Goal: Task Accomplishment & Management: Manage account settings

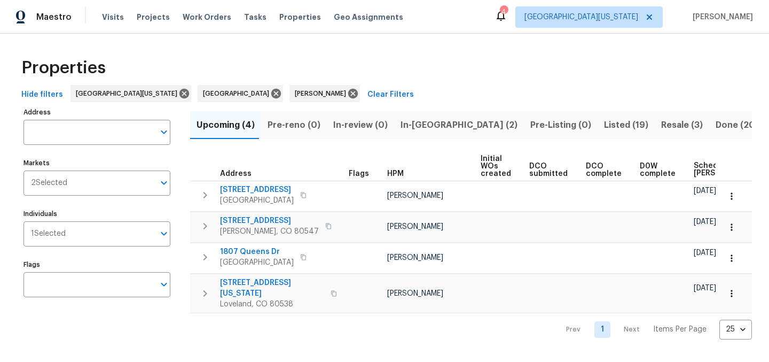
click at [661, 122] on span "Resale (3)" at bounding box center [682, 125] width 42 height 15
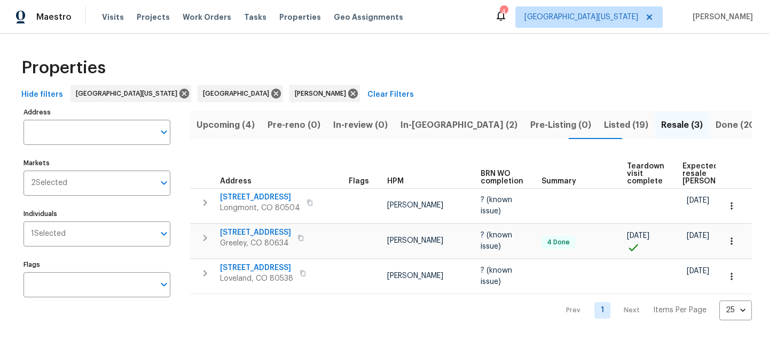
click at [693, 163] on span "Expected resale [PERSON_NAME]" at bounding box center [713, 173] width 60 height 22
click at [426, 69] on div "Properties" at bounding box center [384, 68] width 735 height 34
click at [427, 73] on div "Properties" at bounding box center [384, 68] width 735 height 34
click at [389, 69] on div "Properties" at bounding box center [384, 68] width 735 height 34
click at [480, 63] on div "Properties" at bounding box center [384, 68] width 735 height 34
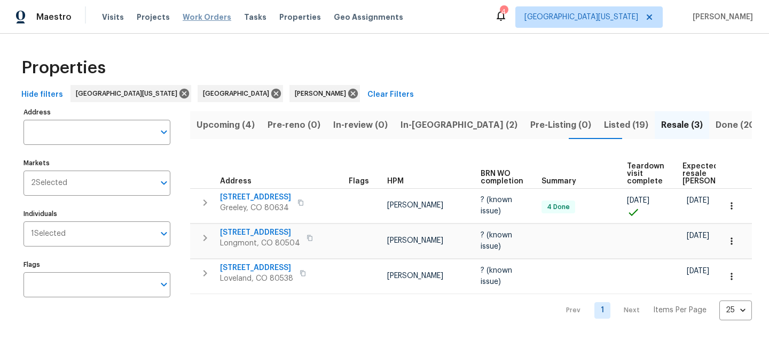
click at [198, 15] on span "Work Orders" at bounding box center [207, 17] width 49 height 11
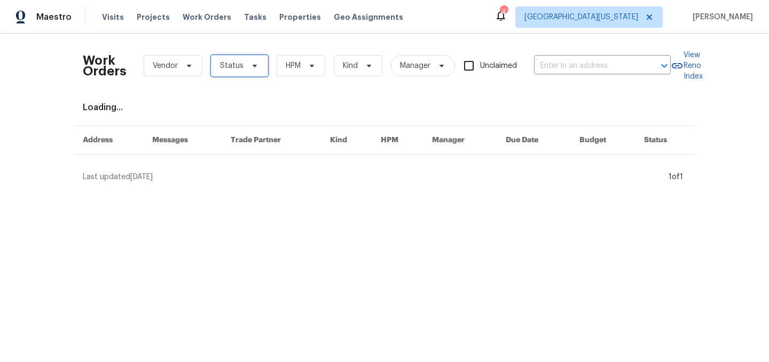
click at [243, 70] on span "Status" at bounding box center [239, 65] width 57 height 21
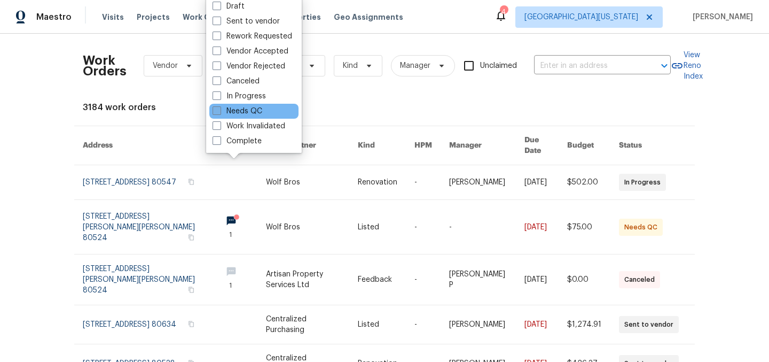
click at [232, 113] on label "Needs QC" at bounding box center [238, 111] width 50 height 11
click at [220, 113] on input "Needs QC" at bounding box center [216, 109] width 7 height 7
checkbox input "true"
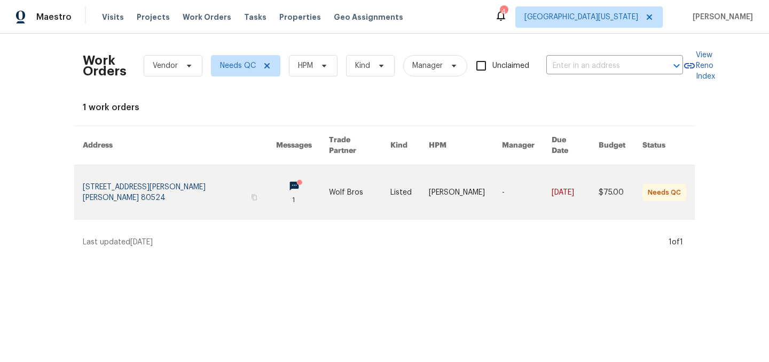
click at [168, 182] on link at bounding box center [179, 192] width 193 height 54
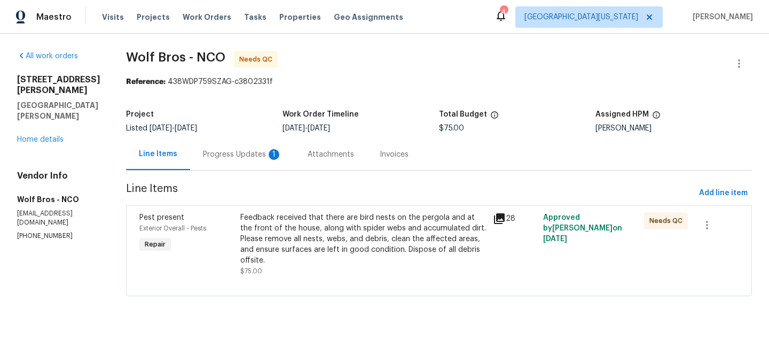
click at [244, 150] on div "Progress Updates 1" at bounding box center [242, 154] width 79 height 11
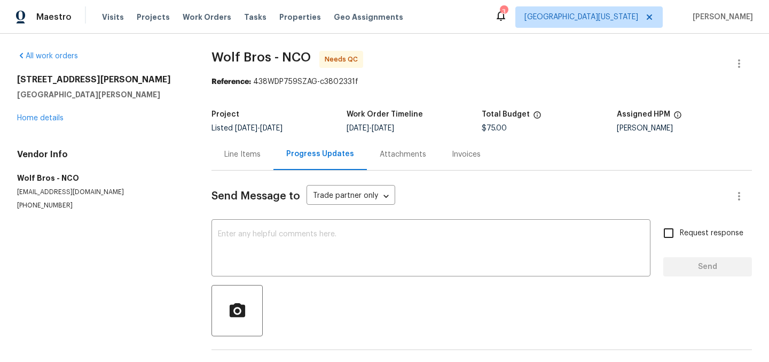
click at [240, 156] on div "Line Items" at bounding box center [242, 154] width 36 height 11
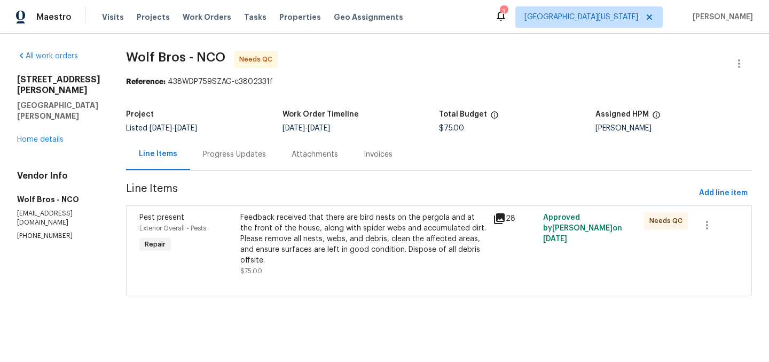
click at [343, 231] on div "Feedback received that there are bird nests on the pergola and at the front of …" at bounding box center [363, 238] width 246 height 53
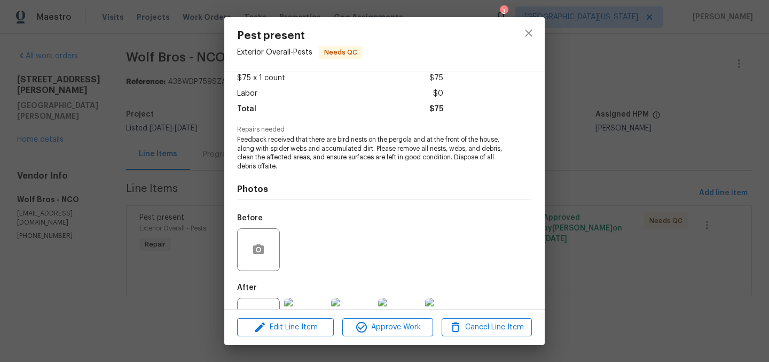
scroll to position [104, 0]
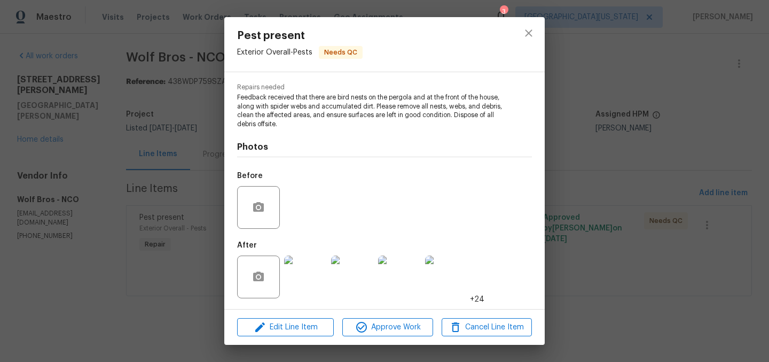
click at [300, 285] on img at bounding box center [305, 276] width 43 height 43
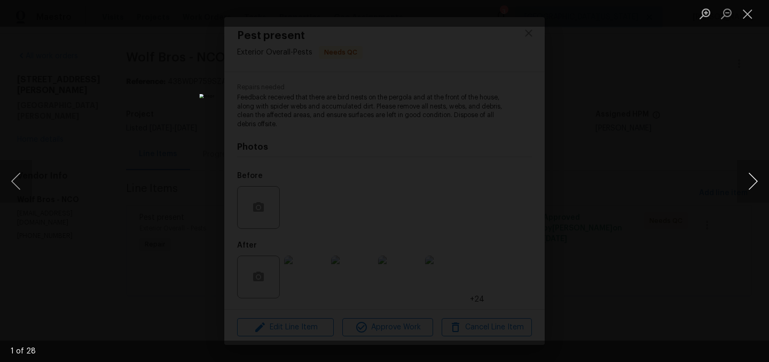
click at [748, 187] on button "Next image" at bounding box center [753, 181] width 32 height 43
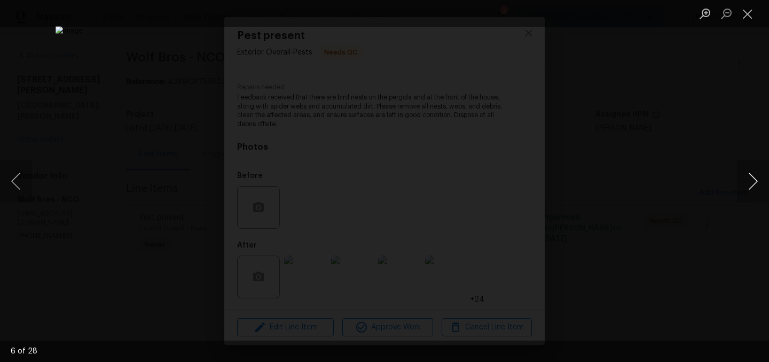
click at [748, 187] on button "Next image" at bounding box center [753, 181] width 32 height 43
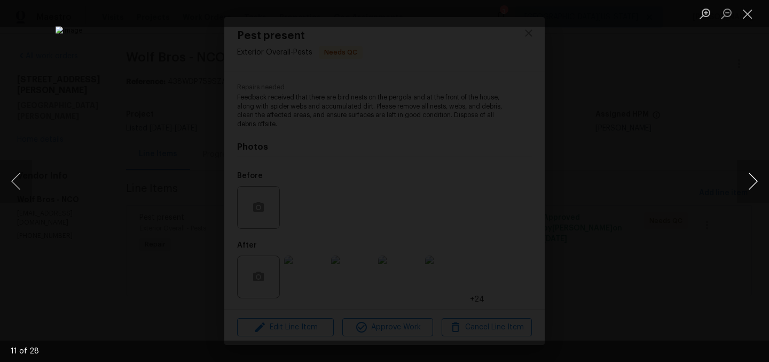
click at [748, 187] on button "Next image" at bounding box center [753, 181] width 32 height 43
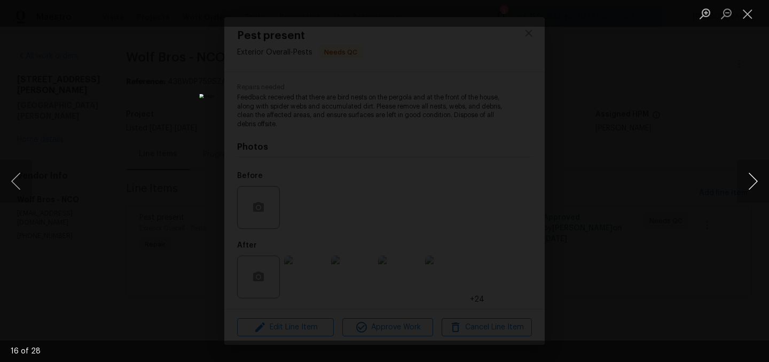
click at [748, 187] on button "Next image" at bounding box center [753, 181] width 32 height 43
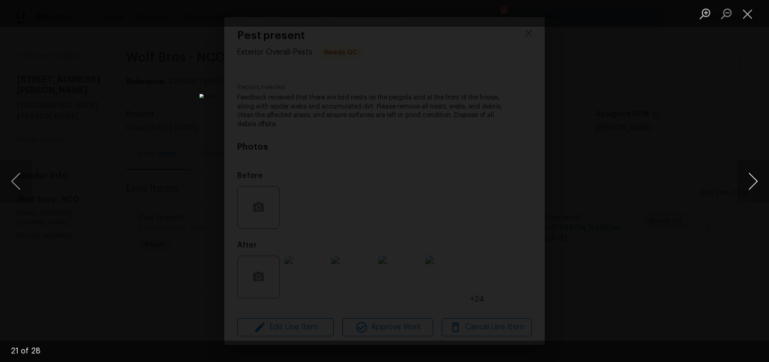
click at [748, 187] on button "Next image" at bounding box center [753, 181] width 32 height 43
click at [746, 187] on button "Next image" at bounding box center [753, 181] width 32 height 43
click at [745, 11] on button "Close lightbox" at bounding box center [747, 13] width 21 height 19
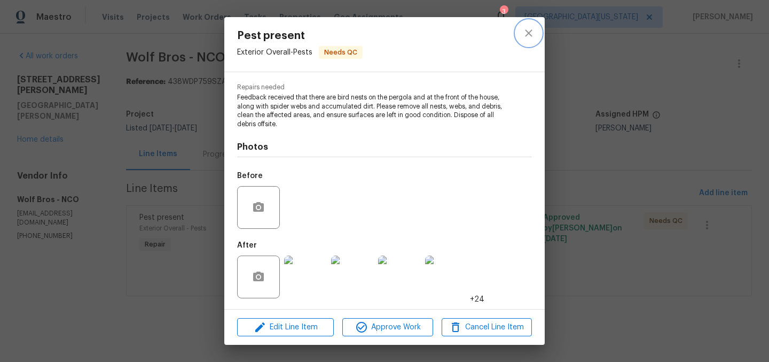
click at [526, 33] on icon "close" at bounding box center [528, 33] width 13 height 13
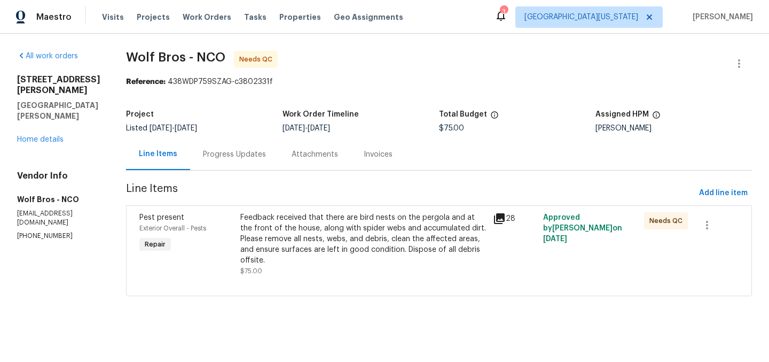
click at [302, 242] on div "Feedback received that there are bird nests on the pergola and at the front of …" at bounding box center [363, 238] width 246 height 53
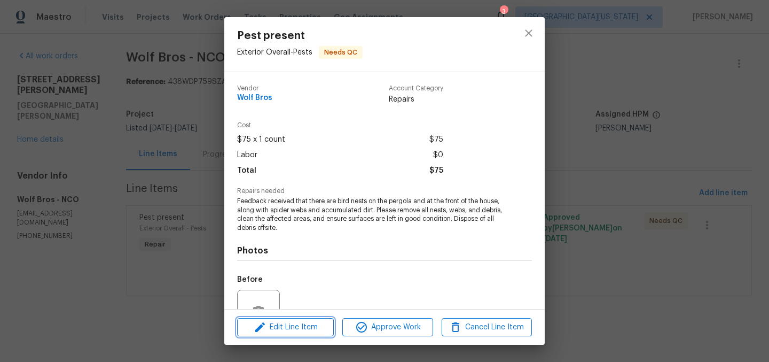
click at [299, 325] on span "Edit Line Item" at bounding box center [285, 327] width 90 height 13
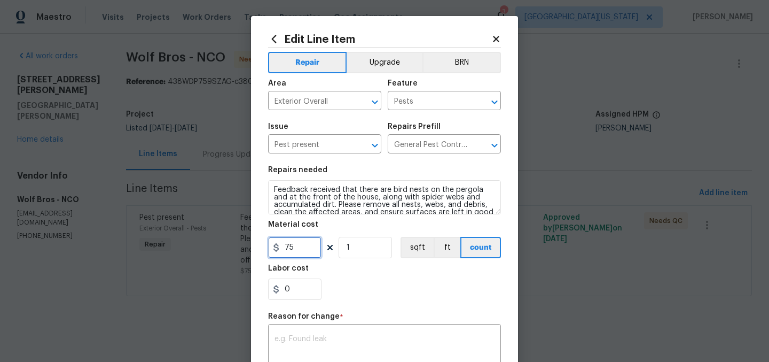
click at [309, 247] on input "75" at bounding box center [294, 247] width 53 height 21
type input "175"
click at [365, 306] on section "Repairs needed Feedback received that there are bird nests on the pergola and a…" at bounding box center [384, 233] width 233 height 146
click at [371, 335] on div "x ​" at bounding box center [384, 346] width 233 height 40
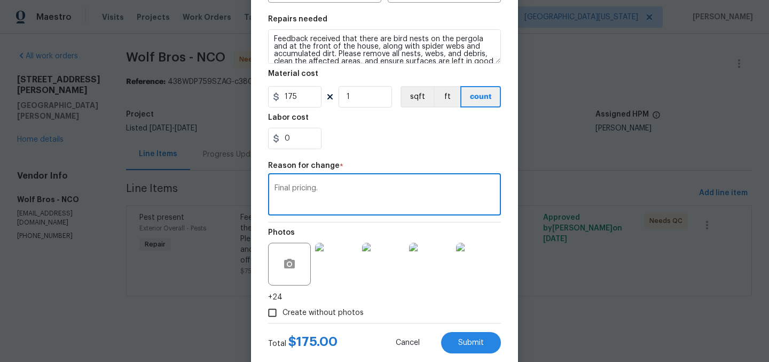
scroll to position [176, 0]
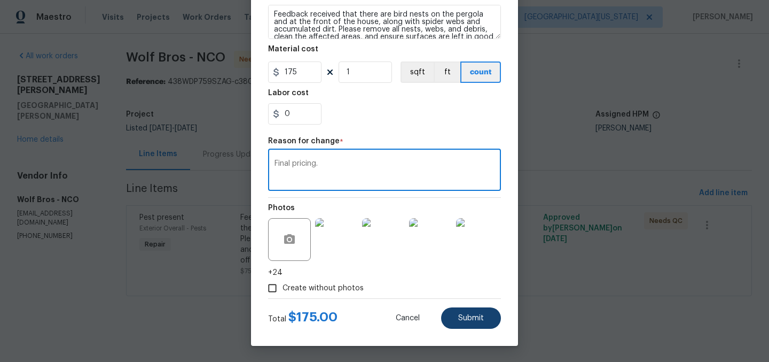
type textarea "Final pricing."
click at [475, 308] on button "Submit" at bounding box center [471, 317] width 60 height 21
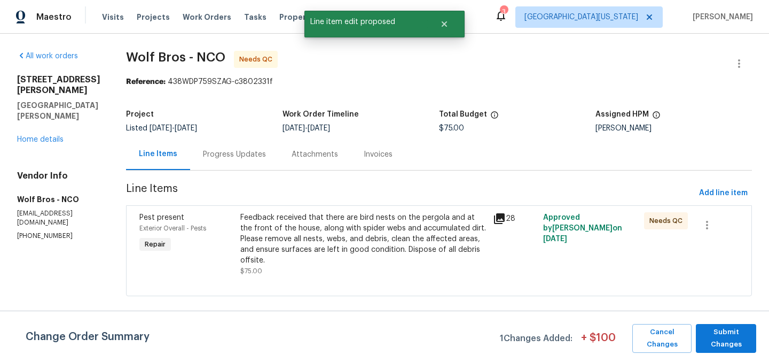
scroll to position [0, 0]
click at [721, 334] on span "Submit Changes" at bounding box center [726, 338] width 50 height 25
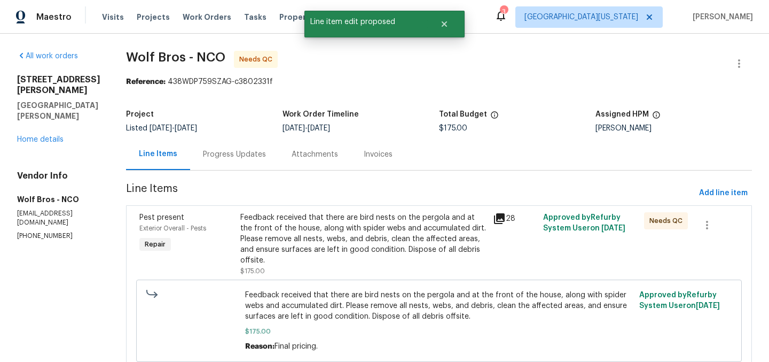
click at [303, 232] on div "Feedback received that there are bird nests on the pergola and at the front of …" at bounding box center [363, 238] width 246 height 53
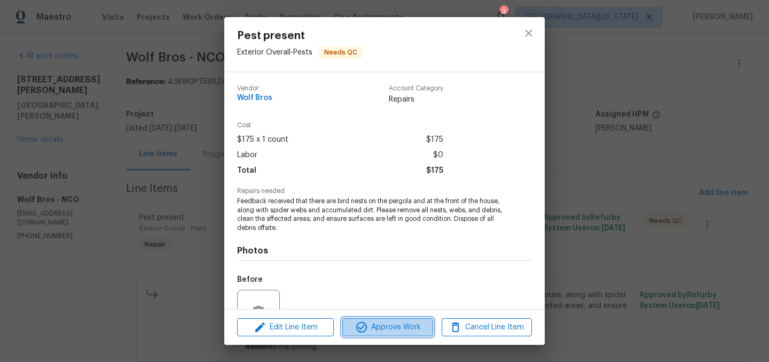
click at [370, 324] on span "Approve Work" at bounding box center [388, 327] width 84 height 13
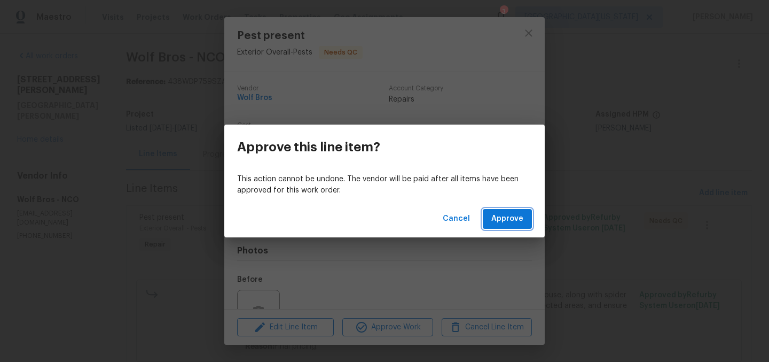
click at [522, 217] on span "Approve" at bounding box center [507, 218] width 32 height 13
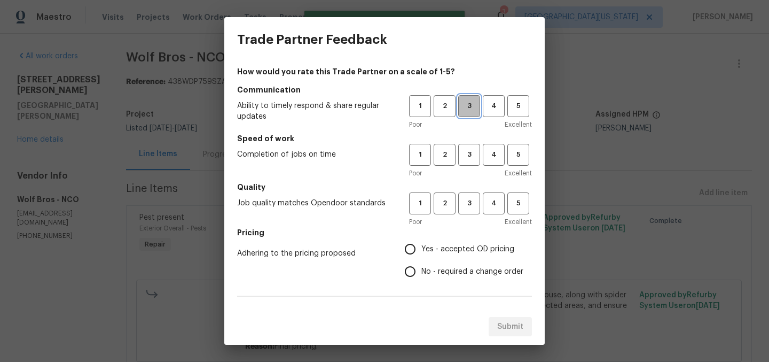
click at [465, 97] on button "3" at bounding box center [469, 106] width 22 height 22
click at [463, 157] on span "3" at bounding box center [469, 155] width 20 height 12
click at [464, 196] on button "3" at bounding box center [469, 203] width 22 height 22
click at [446, 236] on h5 "Pricing" at bounding box center [384, 232] width 295 height 11
click at [436, 251] on span "Yes - accepted OD pricing" at bounding box center [468, 249] width 93 height 11
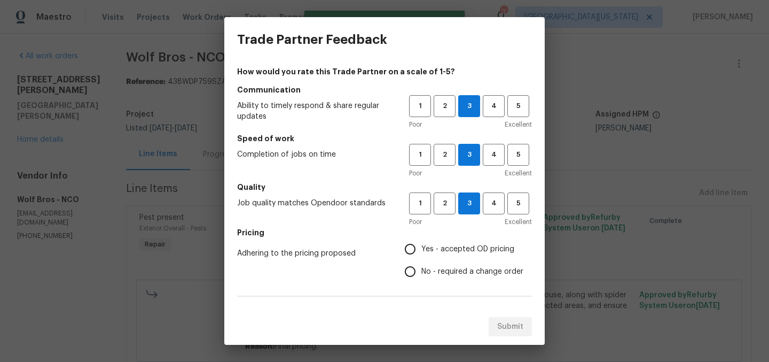
click at [422, 251] on input "Yes - accepted OD pricing" at bounding box center [410, 249] width 22 height 22
radio input "true"
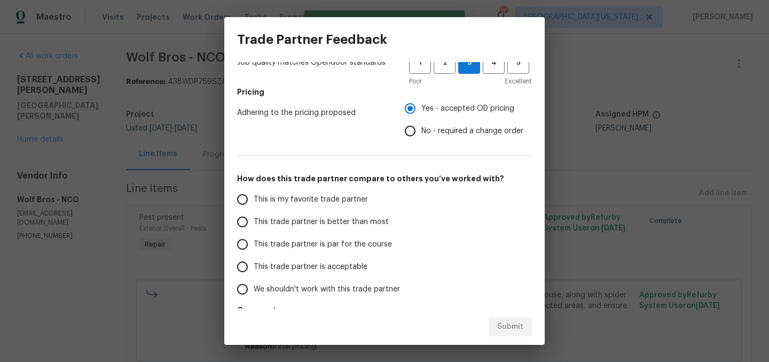
scroll to position [181, 0]
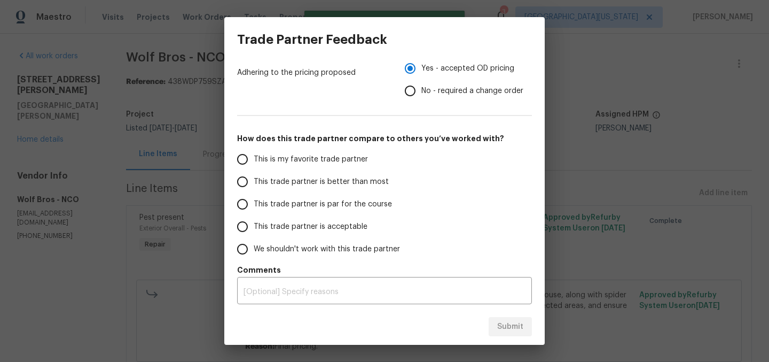
click at [252, 158] on input "This is my favorite trade partner" at bounding box center [242, 159] width 22 height 22
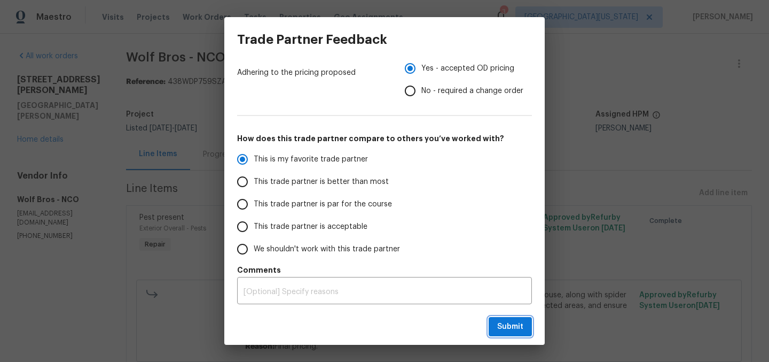
click at [507, 321] on span "Submit" at bounding box center [510, 326] width 26 height 13
radio input "true"
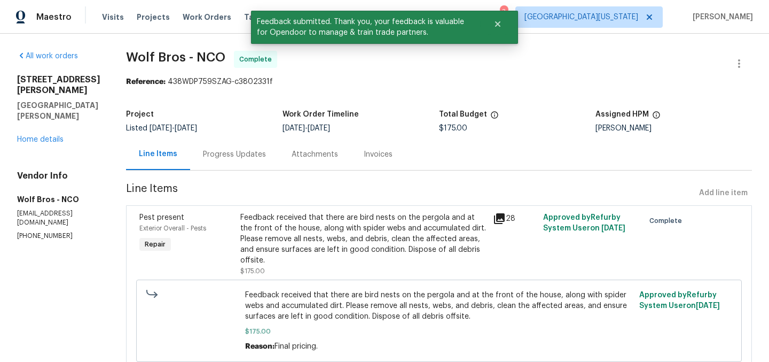
click at [54, 134] on div "All work orders [STREET_ADDRESS][PERSON_NAME][PERSON_NAME] Home details Vendor …" at bounding box center [58, 146] width 83 height 190
click at [56, 136] on link "Home details" at bounding box center [40, 139] width 46 height 7
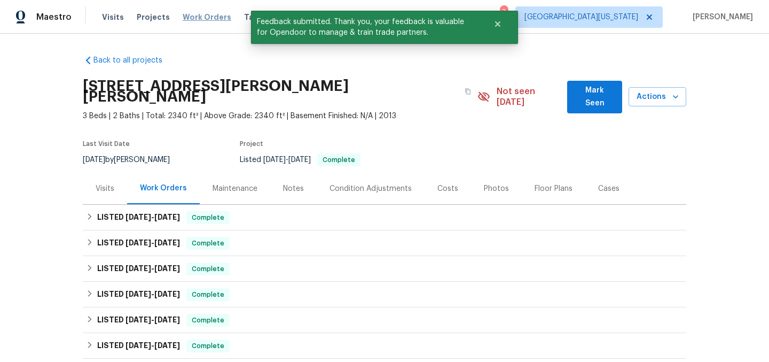
click at [208, 21] on span "Work Orders" at bounding box center [207, 17] width 49 height 11
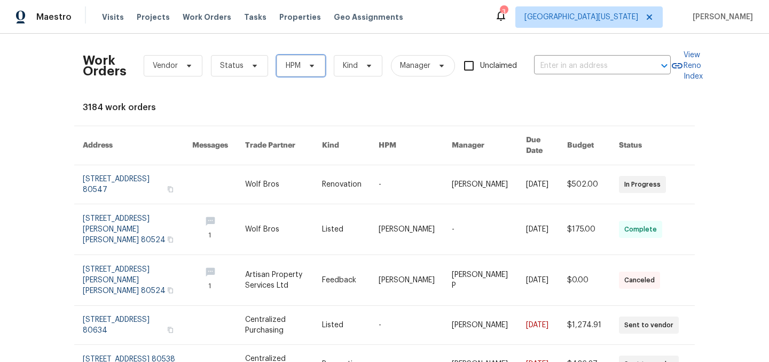
click at [286, 67] on span "HPM" at bounding box center [293, 65] width 15 height 11
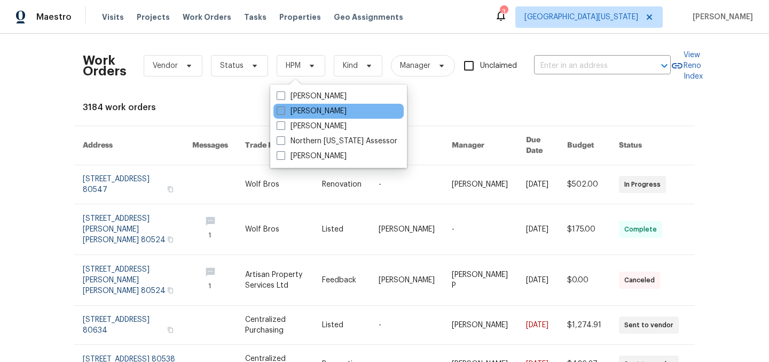
click at [292, 106] on label "[PERSON_NAME]" at bounding box center [312, 111] width 70 height 11
click at [284, 106] on input "[PERSON_NAME]" at bounding box center [280, 109] width 7 height 7
checkbox input "true"
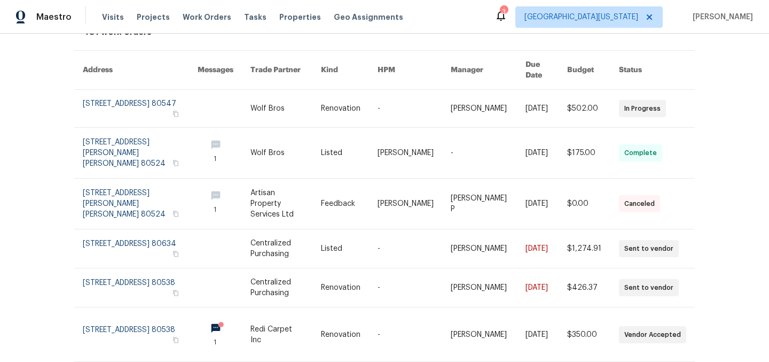
scroll to position [265, 0]
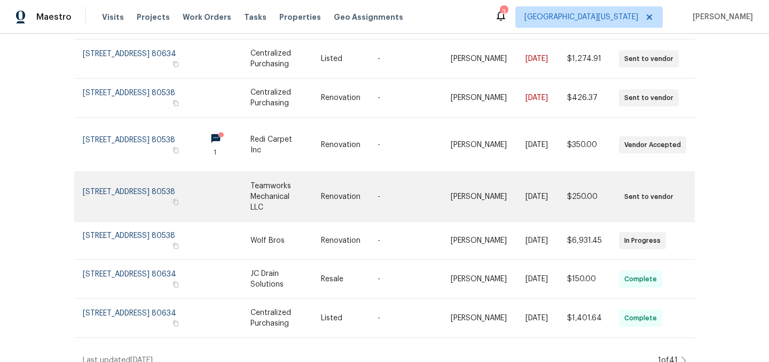
click at [271, 183] on link at bounding box center [286, 196] width 71 height 49
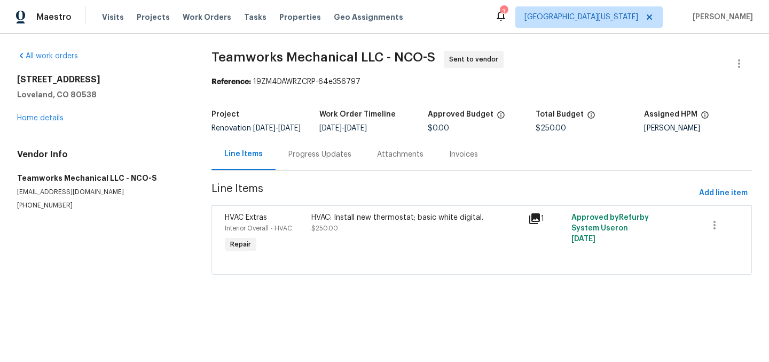
click at [323, 160] on div "Progress Updates" at bounding box center [319, 154] width 63 height 11
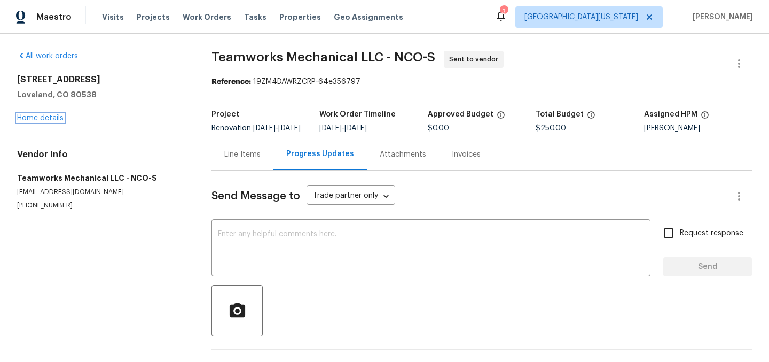
click at [43, 119] on link "Home details" at bounding box center [40, 117] width 46 height 7
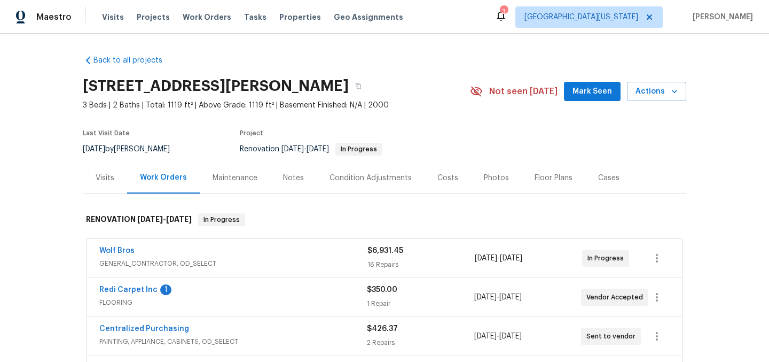
click at [458, 130] on section "[STREET_ADDRESS][PERSON_NAME] 3 Beds | 2 Baths | Total: 1119 ft² | Above Grade:…" at bounding box center [385, 117] width 604 height 90
click at [460, 134] on section "[STREET_ADDRESS][PERSON_NAME] 3 Beds | 2 Baths | Total: 1119 ft² | Above Grade:…" at bounding box center [385, 117] width 604 height 90
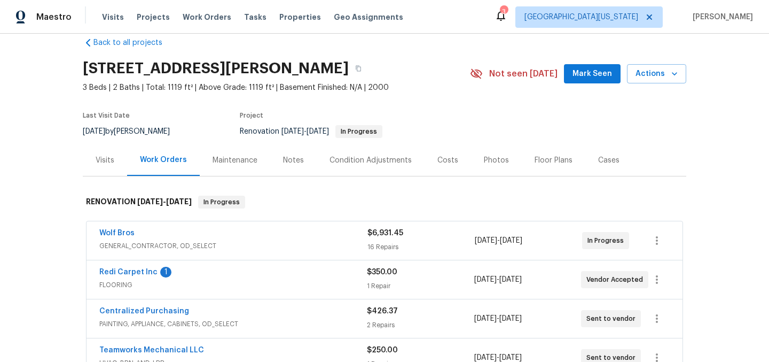
scroll to position [15, 0]
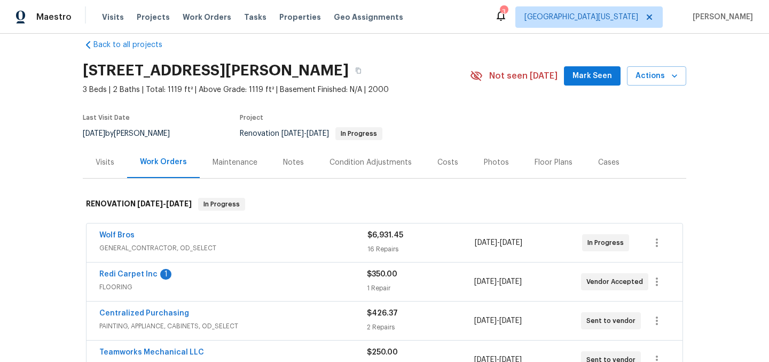
click at [443, 116] on section "[STREET_ADDRESS][PERSON_NAME] 3 Beds | 2 Baths | Total: 1119 ft² | Above Grade:…" at bounding box center [385, 102] width 604 height 90
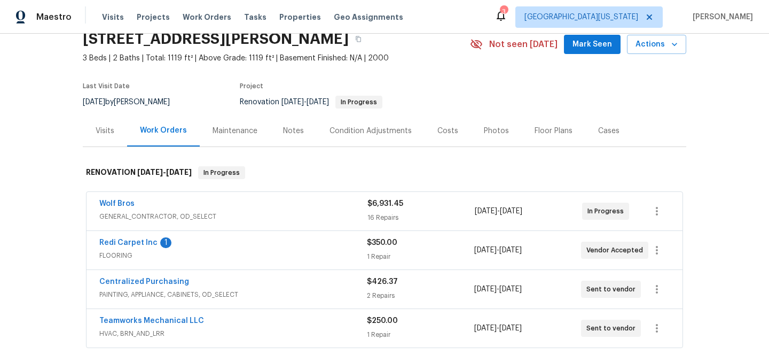
scroll to position [48, 0]
click at [138, 243] on link "Redi Carpet Inc" at bounding box center [128, 241] width 58 height 7
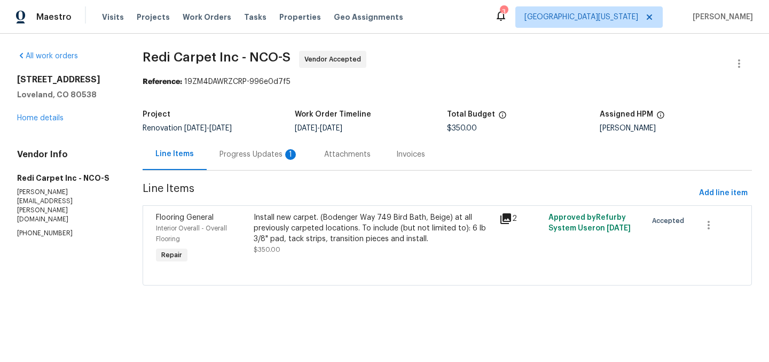
click at [257, 151] on div "Progress Updates 1" at bounding box center [259, 154] width 79 height 11
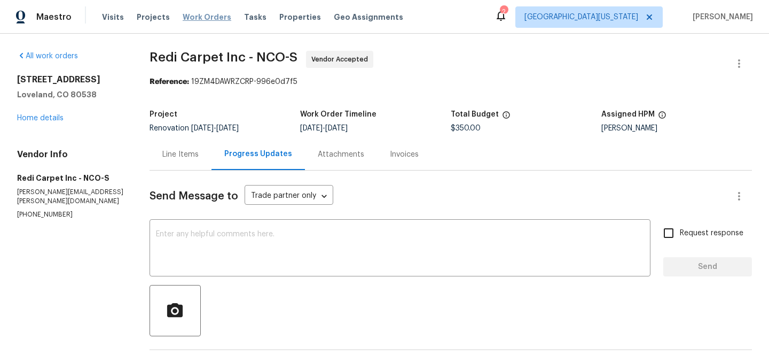
click at [193, 19] on span "Work Orders" at bounding box center [207, 17] width 49 height 11
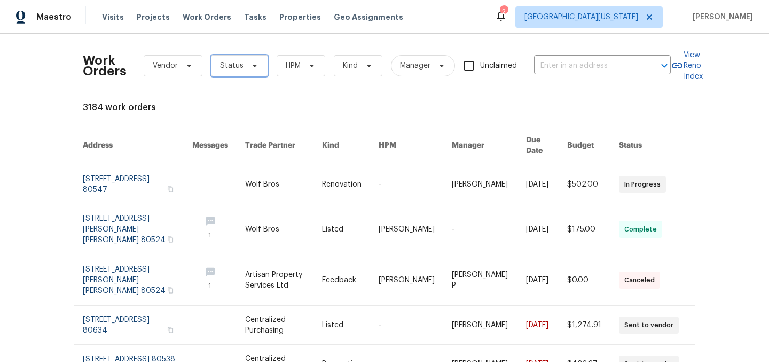
click at [233, 65] on span "Status" at bounding box center [232, 65] width 24 height 11
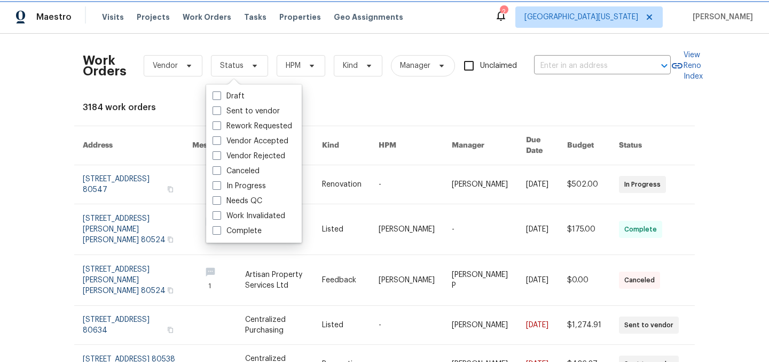
click at [233, 65] on span "Status" at bounding box center [232, 65] width 24 height 11
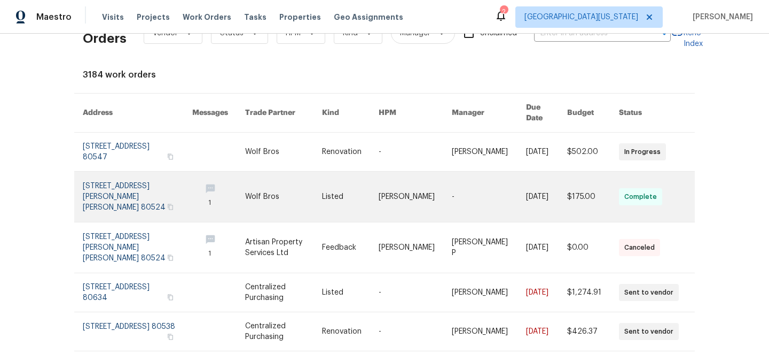
scroll to position [34, 0]
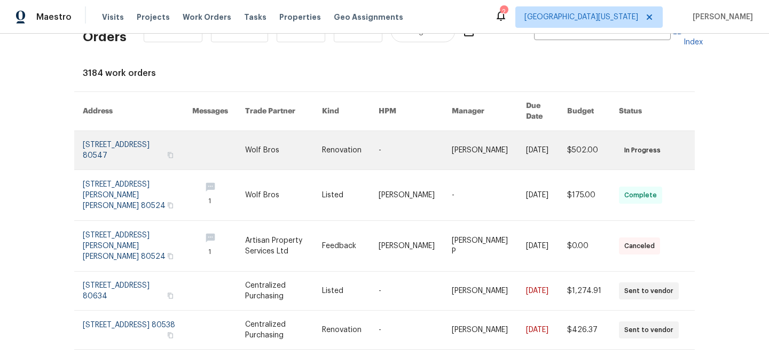
click at [107, 138] on link at bounding box center [138, 150] width 110 height 38
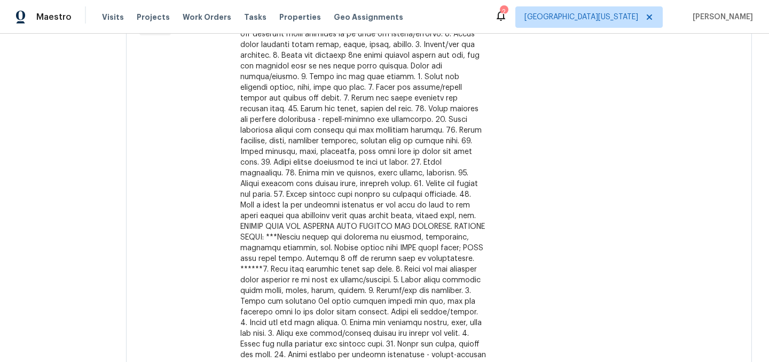
scroll to position [458, 0]
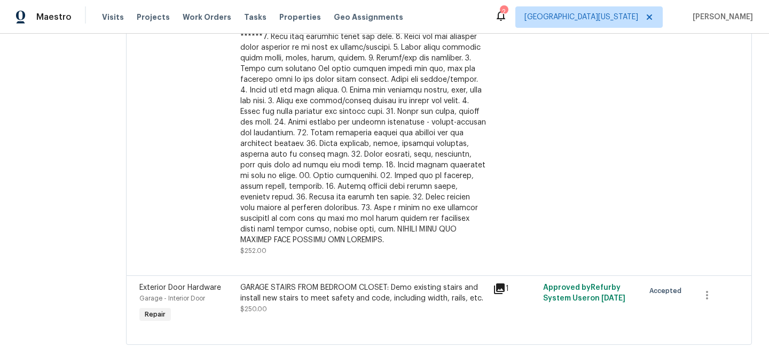
click at [355, 282] on div "GARAGE STAIRS FROM BEDROOM CLOSET: Demo existing stairs and install new stairs …" at bounding box center [363, 292] width 246 height 21
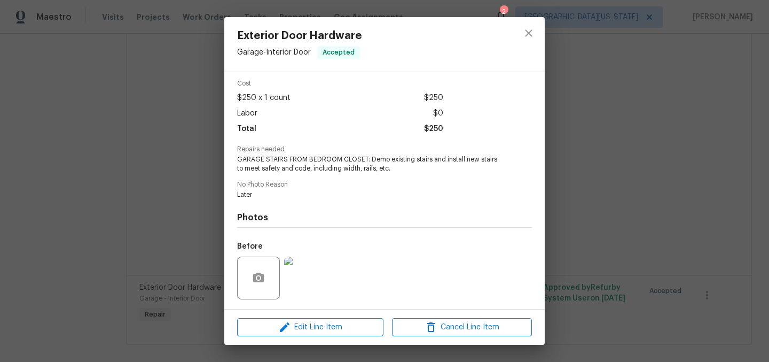
scroll to position [112, 0]
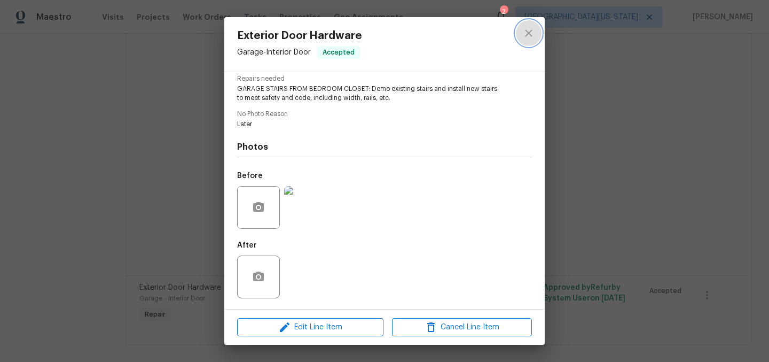
click at [528, 36] on icon "close" at bounding box center [528, 33] width 13 height 13
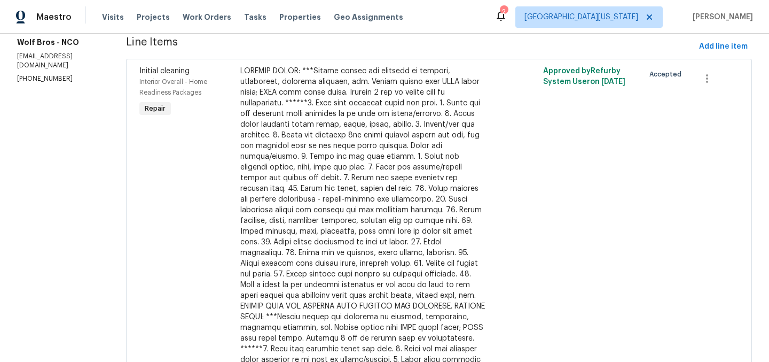
scroll to position [0, 0]
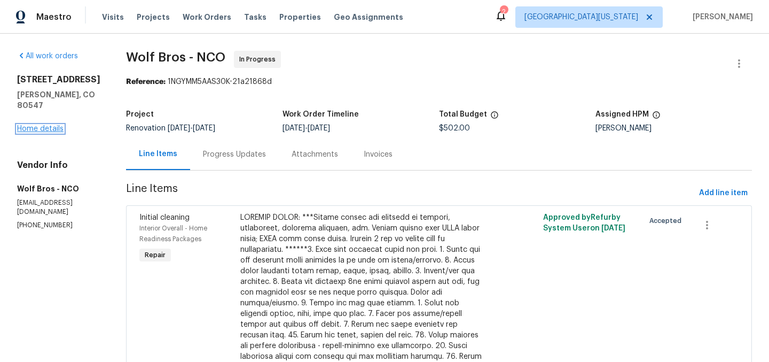
click at [40, 125] on link "Home details" at bounding box center [40, 128] width 46 height 7
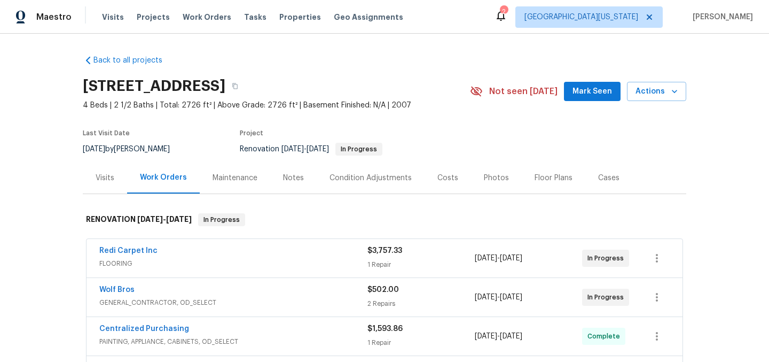
click at [444, 125] on section "[STREET_ADDRESS] 4 Beds | 2 1/2 Baths | Total: 2726 ft² | Above Grade: 2726 ft²…" at bounding box center [385, 117] width 604 height 90
click at [443, 132] on section "[STREET_ADDRESS] 4 Beds | 2 1/2 Baths | Total: 2726 ft² | Above Grade: 2726 ft²…" at bounding box center [385, 117] width 604 height 90
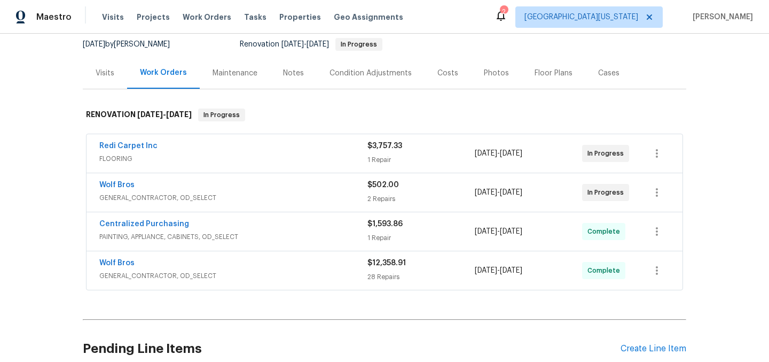
scroll to position [106, 0]
click at [446, 74] on div "Costs" at bounding box center [448, 72] width 21 height 11
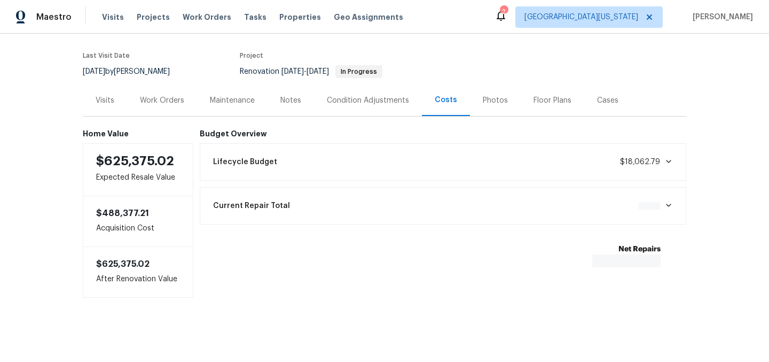
scroll to position [86, 0]
click at [461, 54] on section "[STREET_ADDRESS] 4 Beds | 2 1/2 Baths | Total: 2726 ft² | Above Grade: 2726 ft²…" at bounding box center [385, 40] width 604 height 90
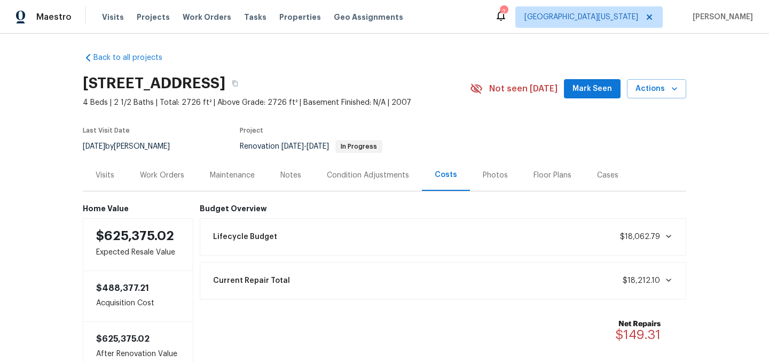
scroll to position [0, 0]
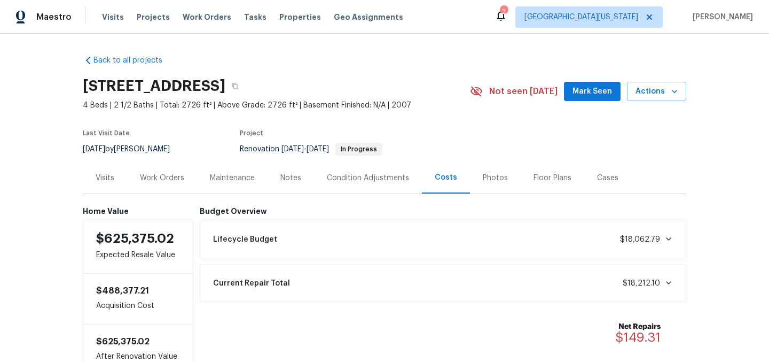
click at [429, 66] on div "Back to all projects [STREET_ADDRESS] 4 Beds | 2 1/2 Baths | Total: 2726 ft² | …" at bounding box center [385, 210] width 604 height 329
click at [187, 18] on span "Work Orders" at bounding box center [207, 17] width 49 height 11
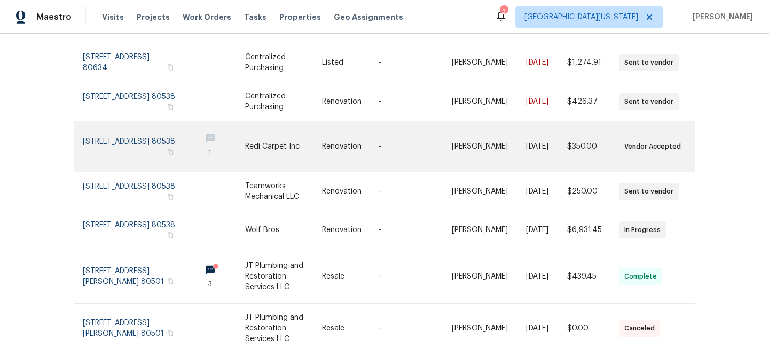
scroll to position [273, 0]
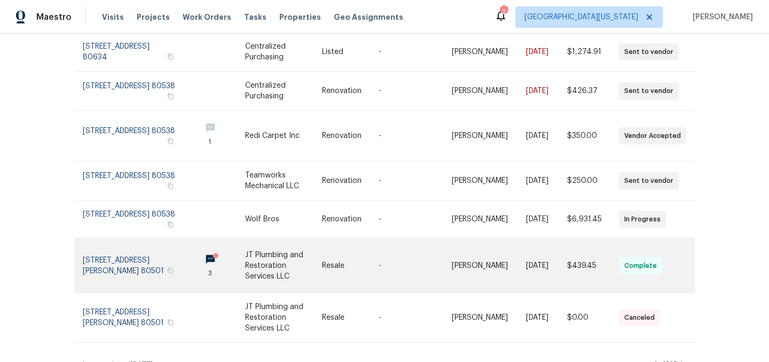
click at [127, 248] on link at bounding box center [138, 265] width 110 height 54
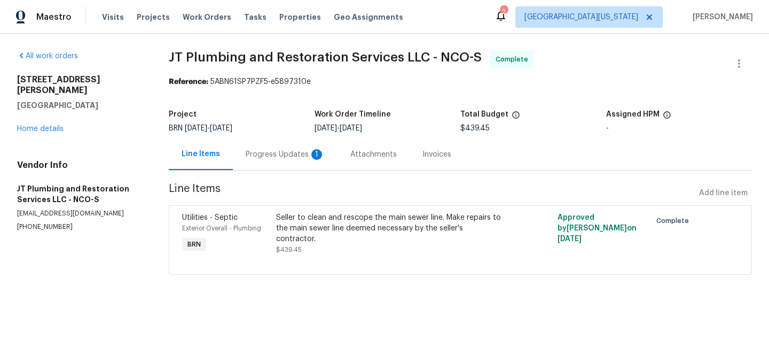
click at [268, 153] on div "Progress Updates 1" at bounding box center [285, 154] width 79 height 11
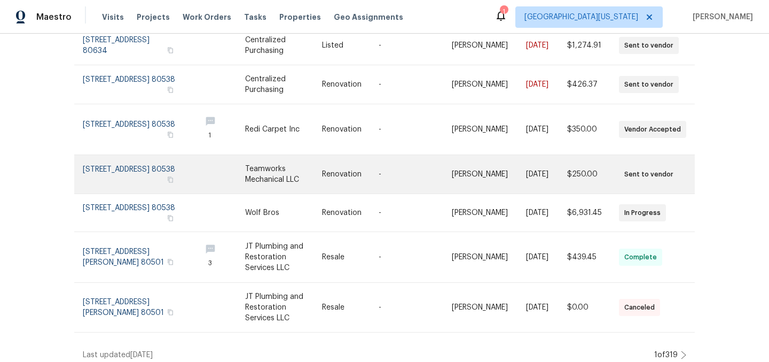
scroll to position [284, 0]
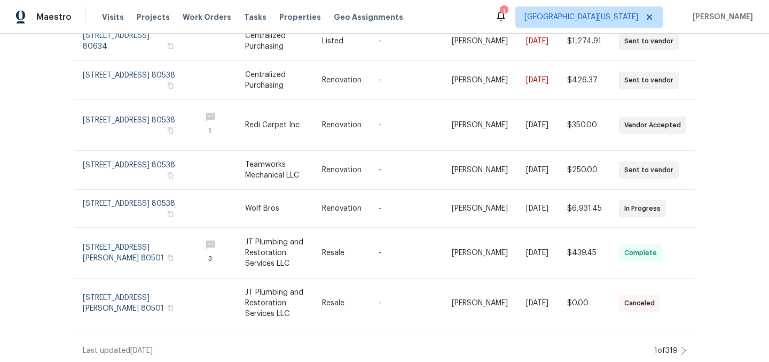
click at [681, 346] on icon at bounding box center [683, 350] width 5 height 9
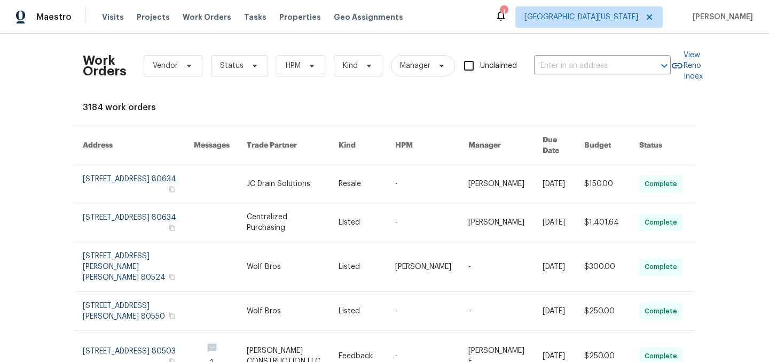
scroll to position [0, 0]
click at [231, 67] on span "Status" at bounding box center [232, 65] width 24 height 11
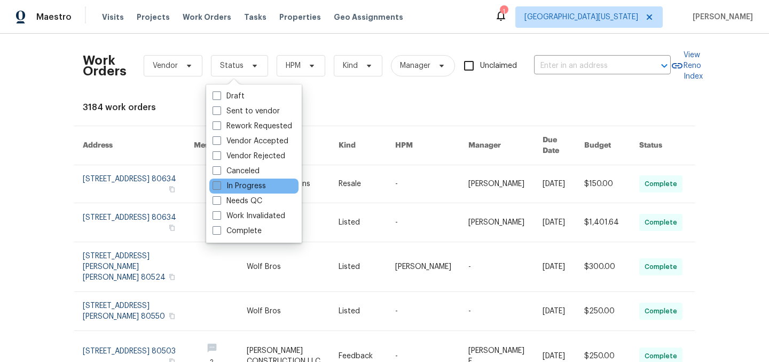
click at [246, 186] on label "In Progress" at bounding box center [239, 186] width 53 height 11
click at [220, 186] on input "In Progress" at bounding box center [216, 184] width 7 height 7
checkbox input "true"
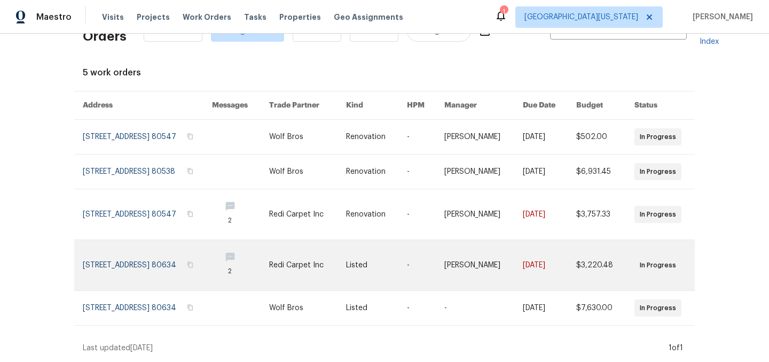
scroll to position [51, 0]
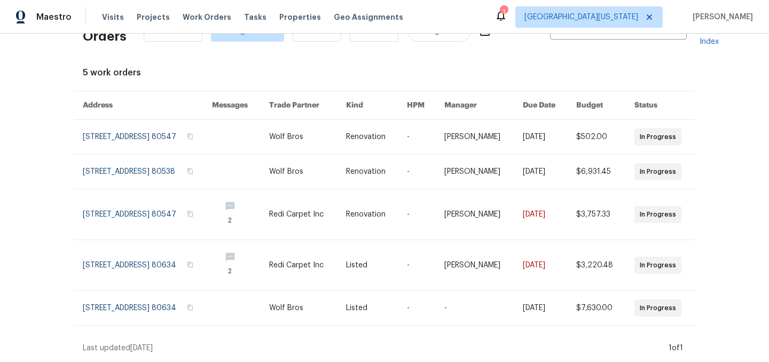
click at [469, 42] on div "Work Orders Vendor In Progress HPM Kind Manager Unclaimed ​ View Reno Index 5 w…" at bounding box center [385, 180] width 604 height 346
